Goal: Information Seeking & Learning: Learn about a topic

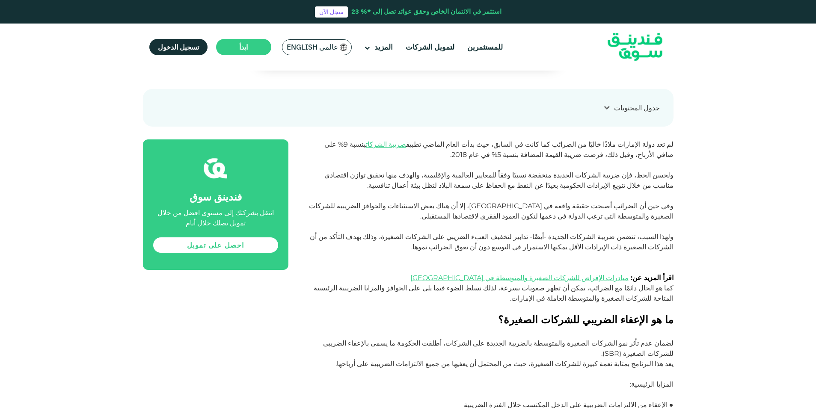
scroll to position [471, 0]
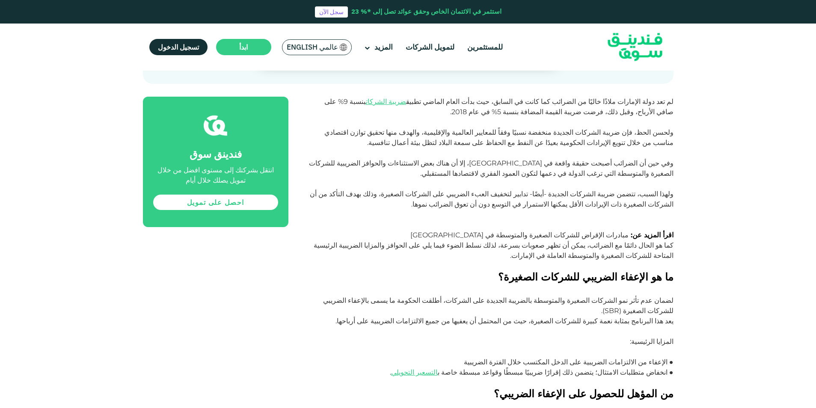
click at [619, 231] on link "مبادرات الإقراض للشركات الصغيرة والمتوسطة في [GEOGRAPHIC_DATA]" at bounding box center [519, 235] width 218 height 8
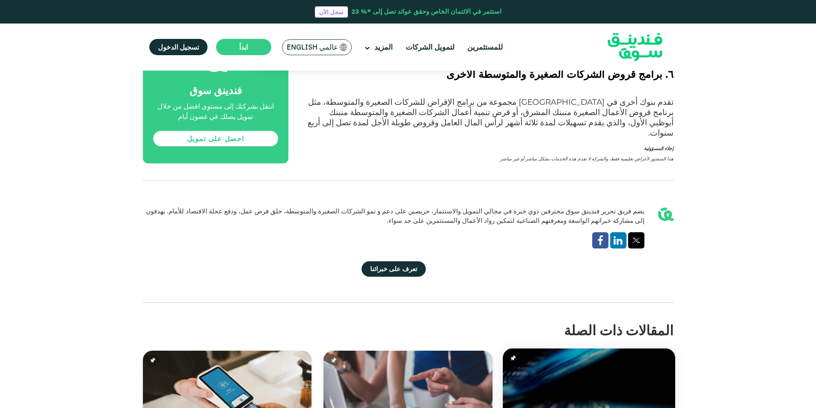
scroll to position [1626, 0]
